Goal: Check status: Check status

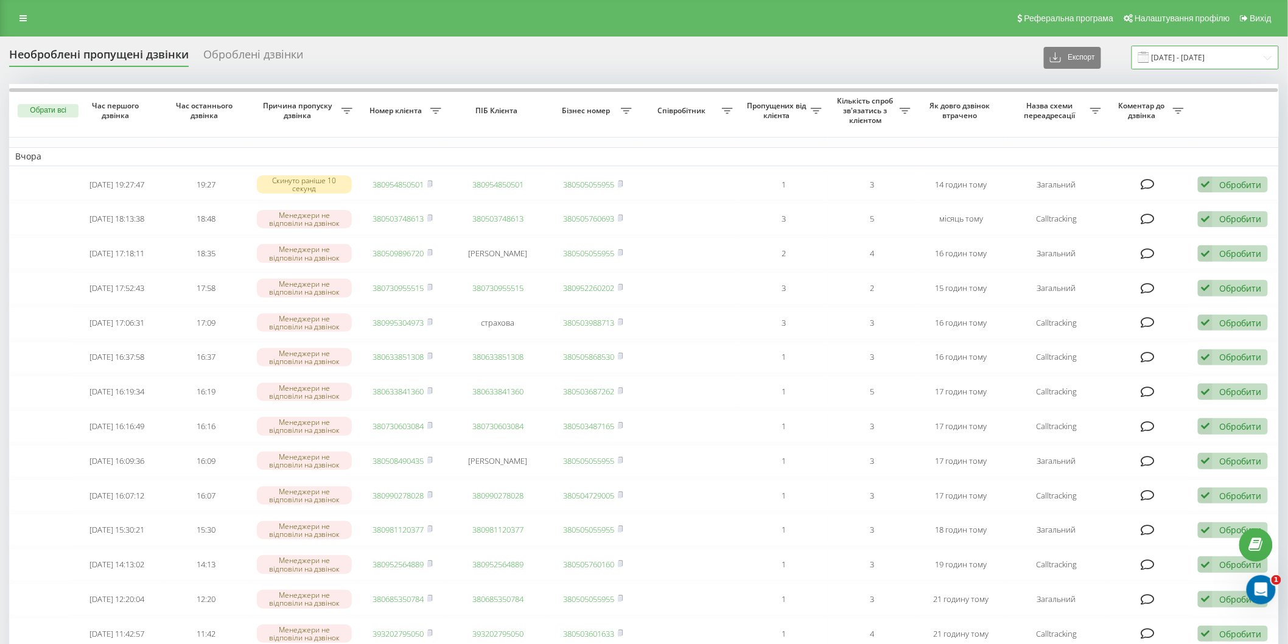
click at [1202, 53] on input "[DATE] - [DATE]" at bounding box center [1204, 58] width 147 height 24
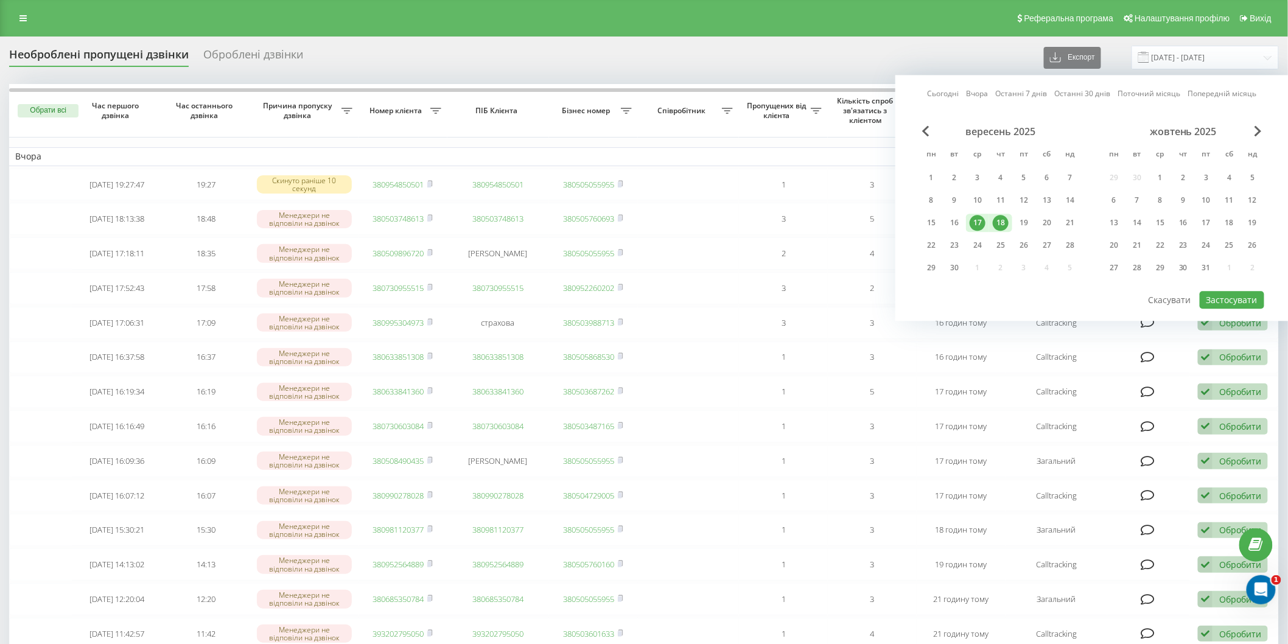
click at [997, 215] on div "18" at bounding box center [1001, 223] width 16 height 16
click at [1016, 217] on div "19" at bounding box center [1024, 223] width 16 height 16
click at [1248, 300] on button "Застосувати" at bounding box center [1231, 300] width 65 height 18
type input "[DATE] - [DATE]"
